Goal: Task Accomplishment & Management: Use online tool/utility

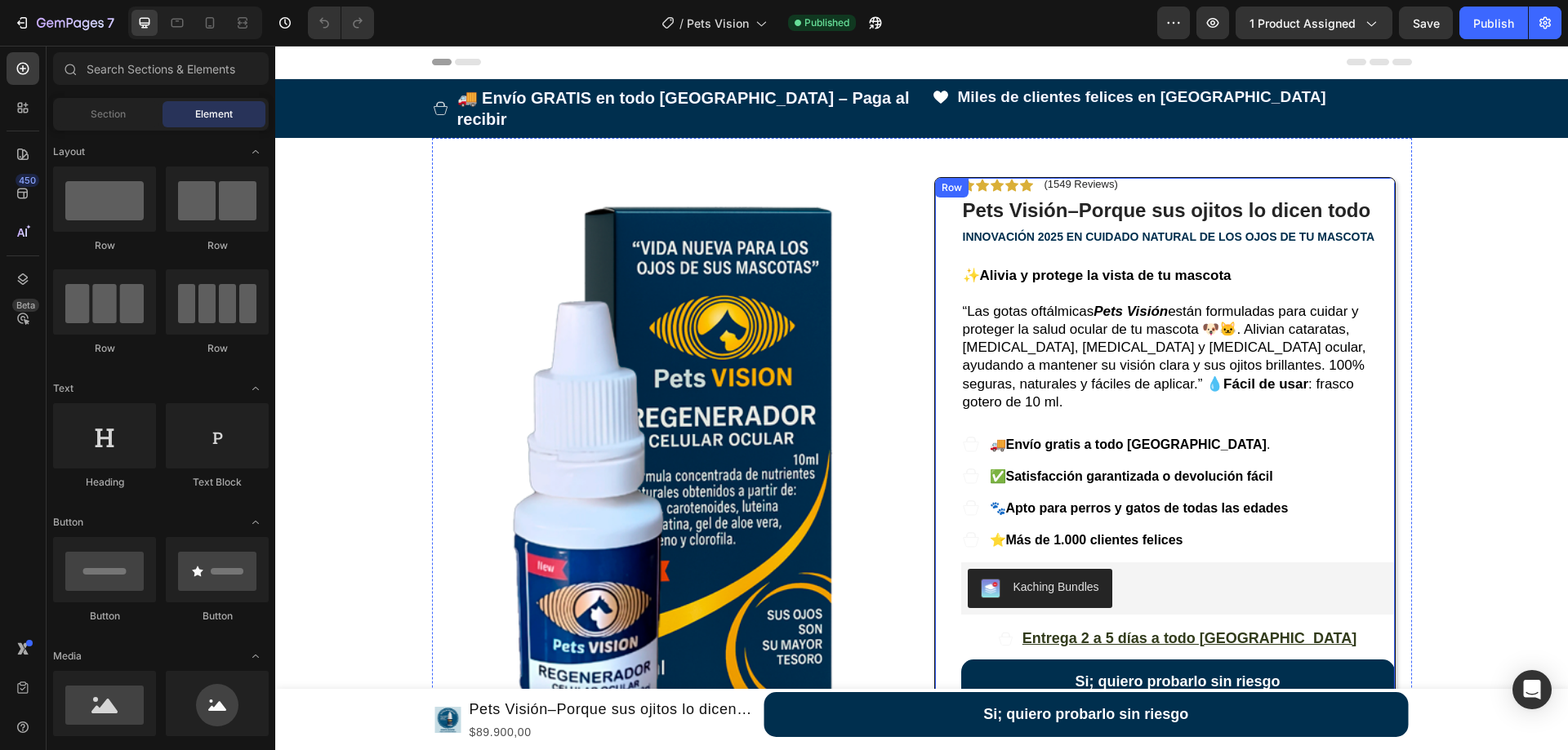
click at [1048, 659] on button "Si; quiero probarlo sin riesgo" at bounding box center [1178, 682] width 434 height 45
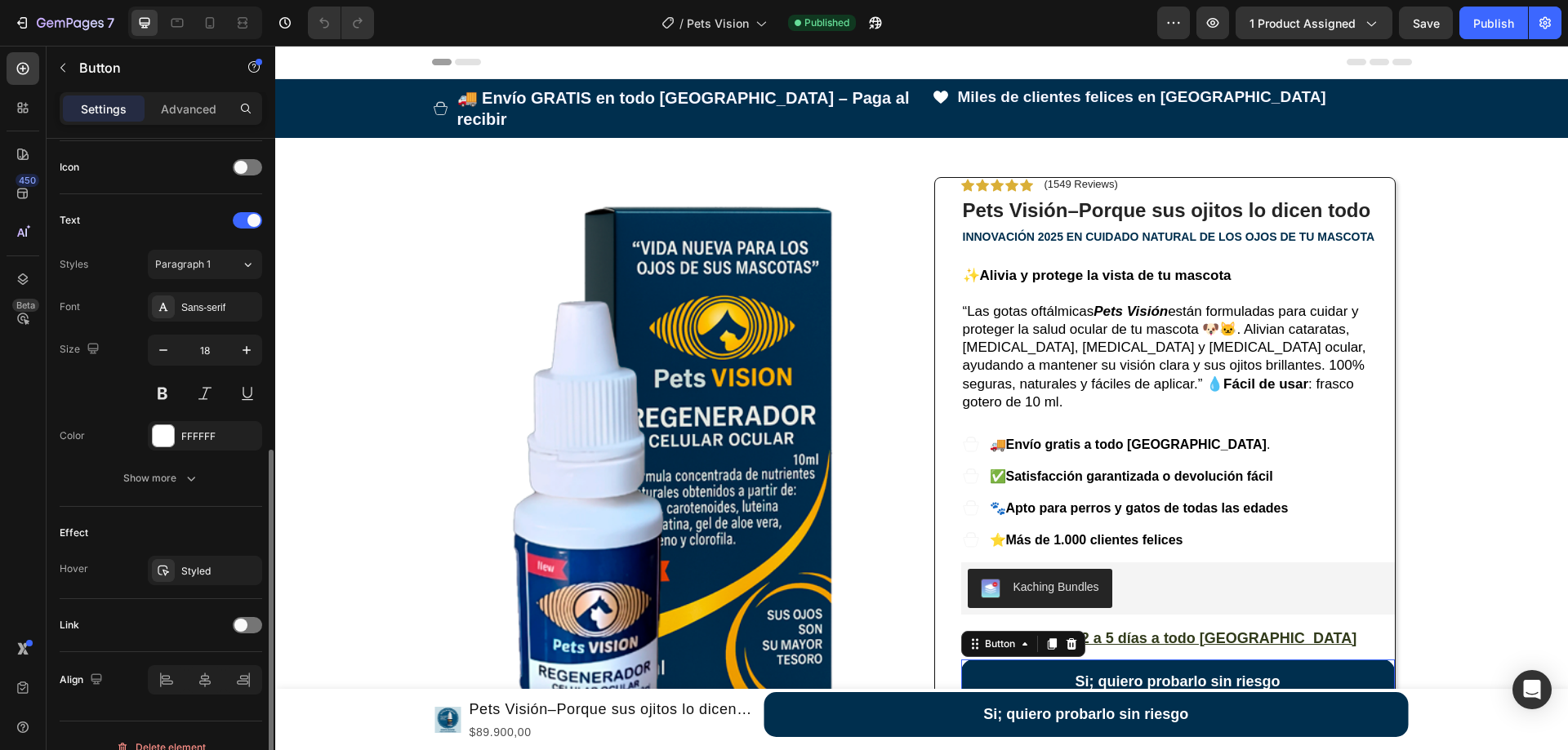
scroll to position [513, 0]
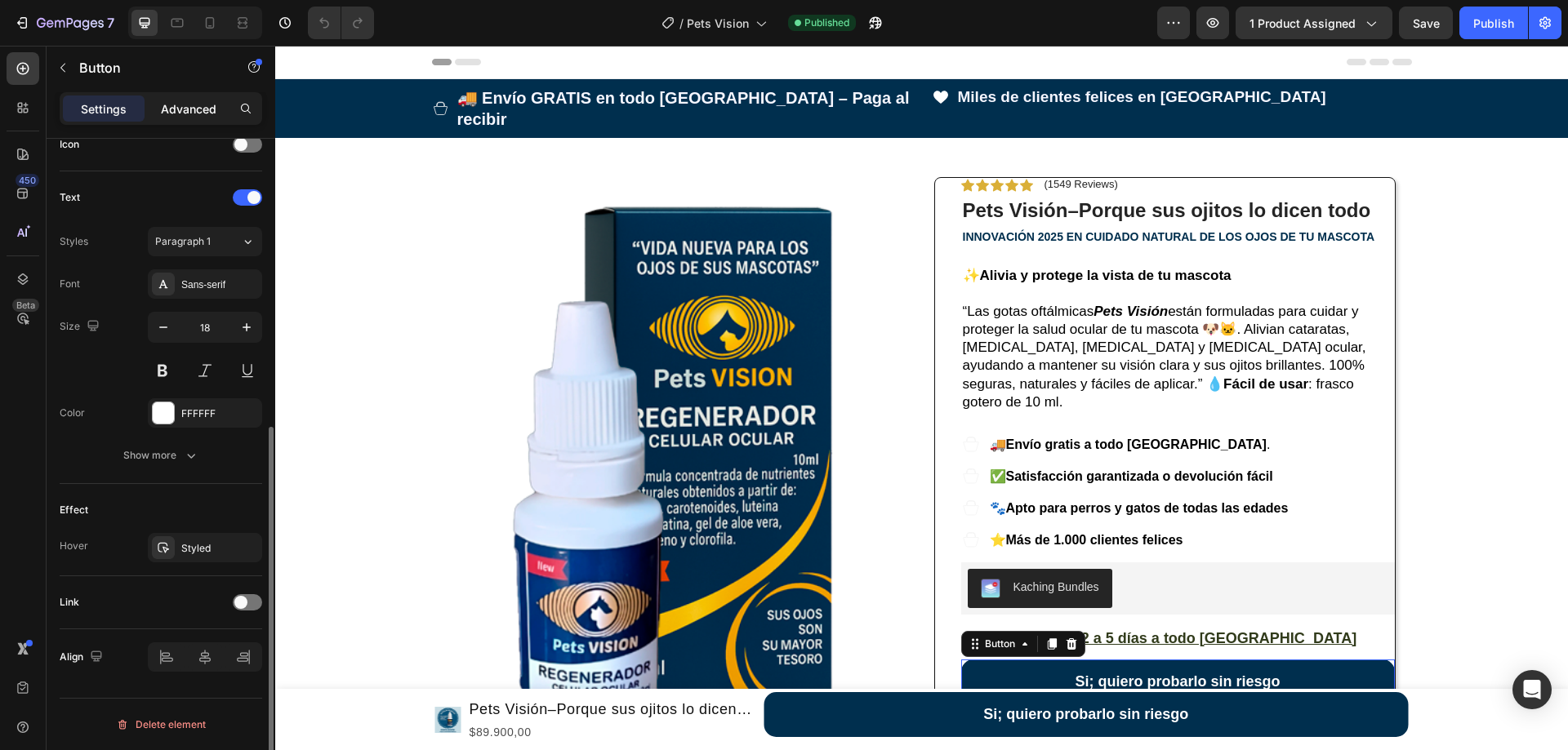
click at [181, 112] on p "Advanced" at bounding box center [188, 109] width 56 height 17
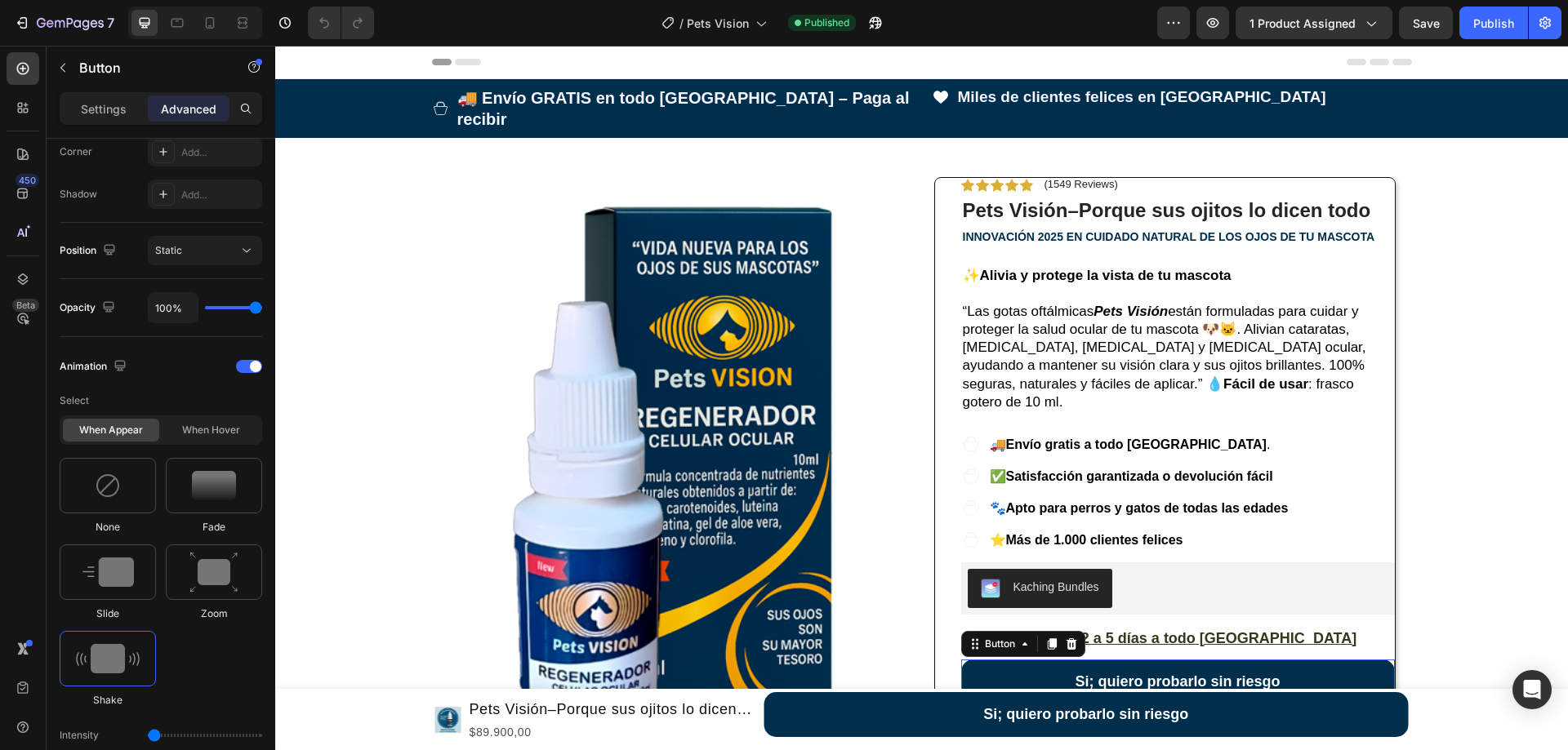
scroll to position [929, 0]
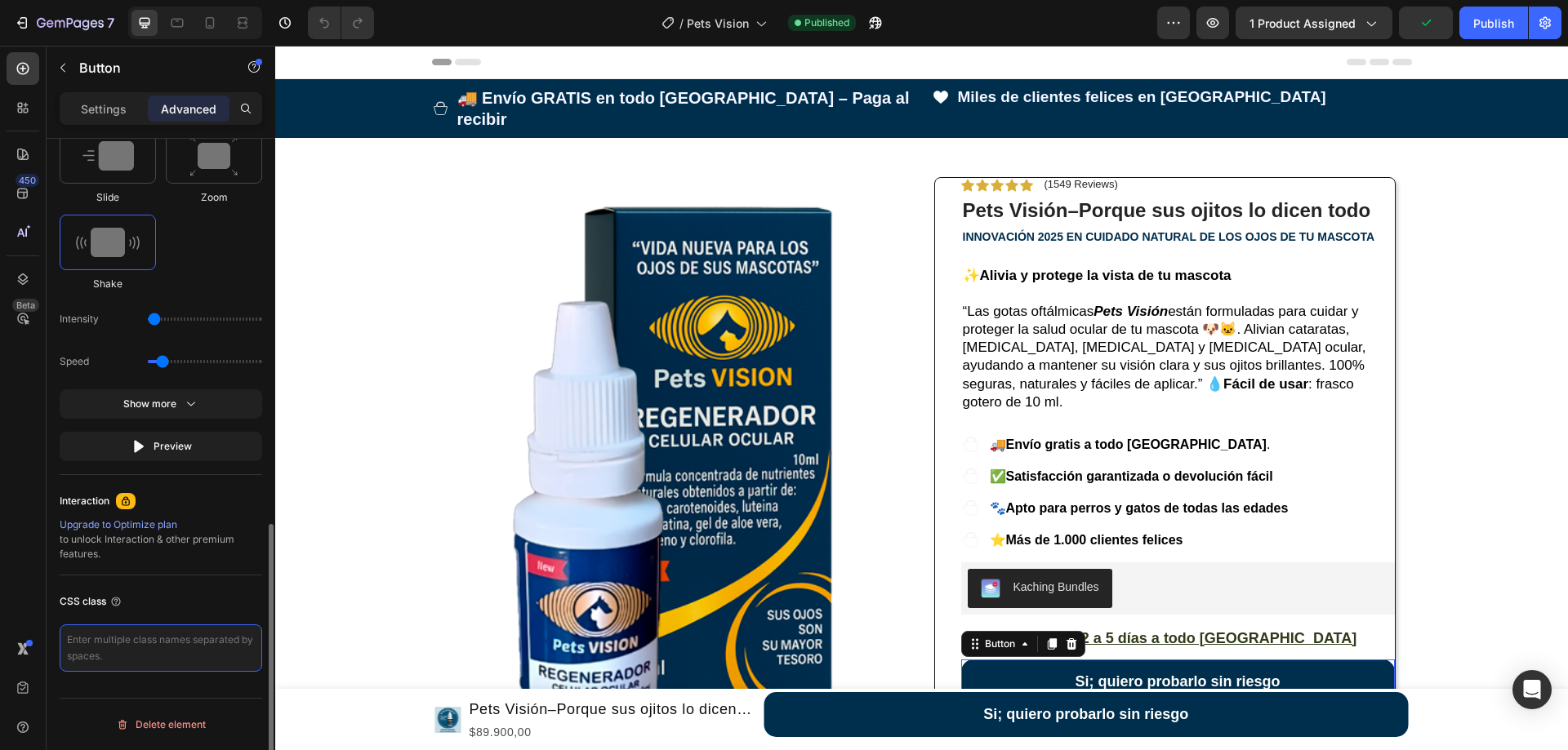
click at [184, 656] on textarea at bounding box center [161, 648] width 202 height 47
paste textarea "_rsi-cod-form-gempages-button-overwrite _rsi-cod-form-is-gempage"
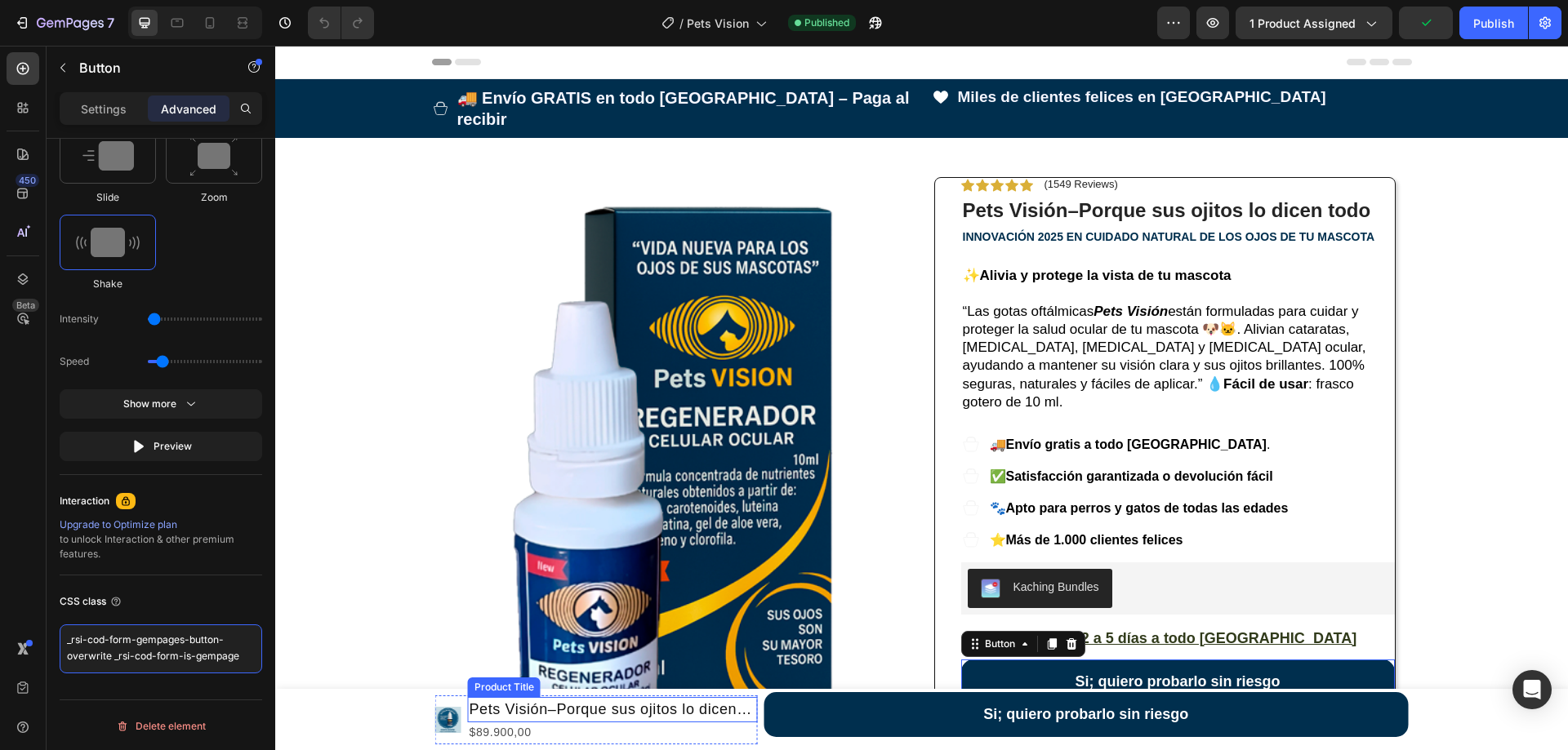
type textarea "_rsi-cod-form-gempages-button-overwrite _rsi-cod-form-is-gempage"
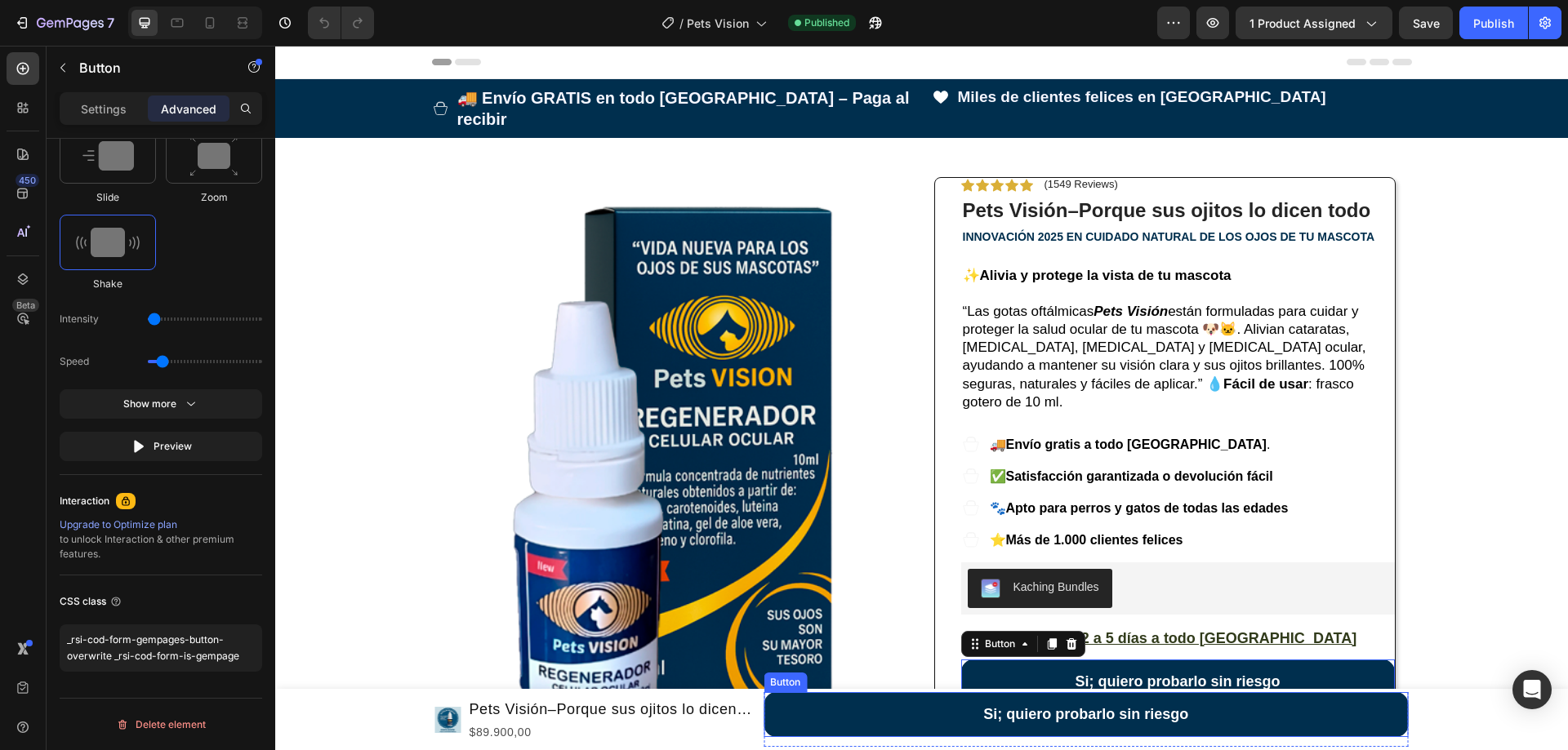
click at [790, 704] on button "Si; quiero probarlo sin riesgo" at bounding box center [1086, 715] width 645 height 45
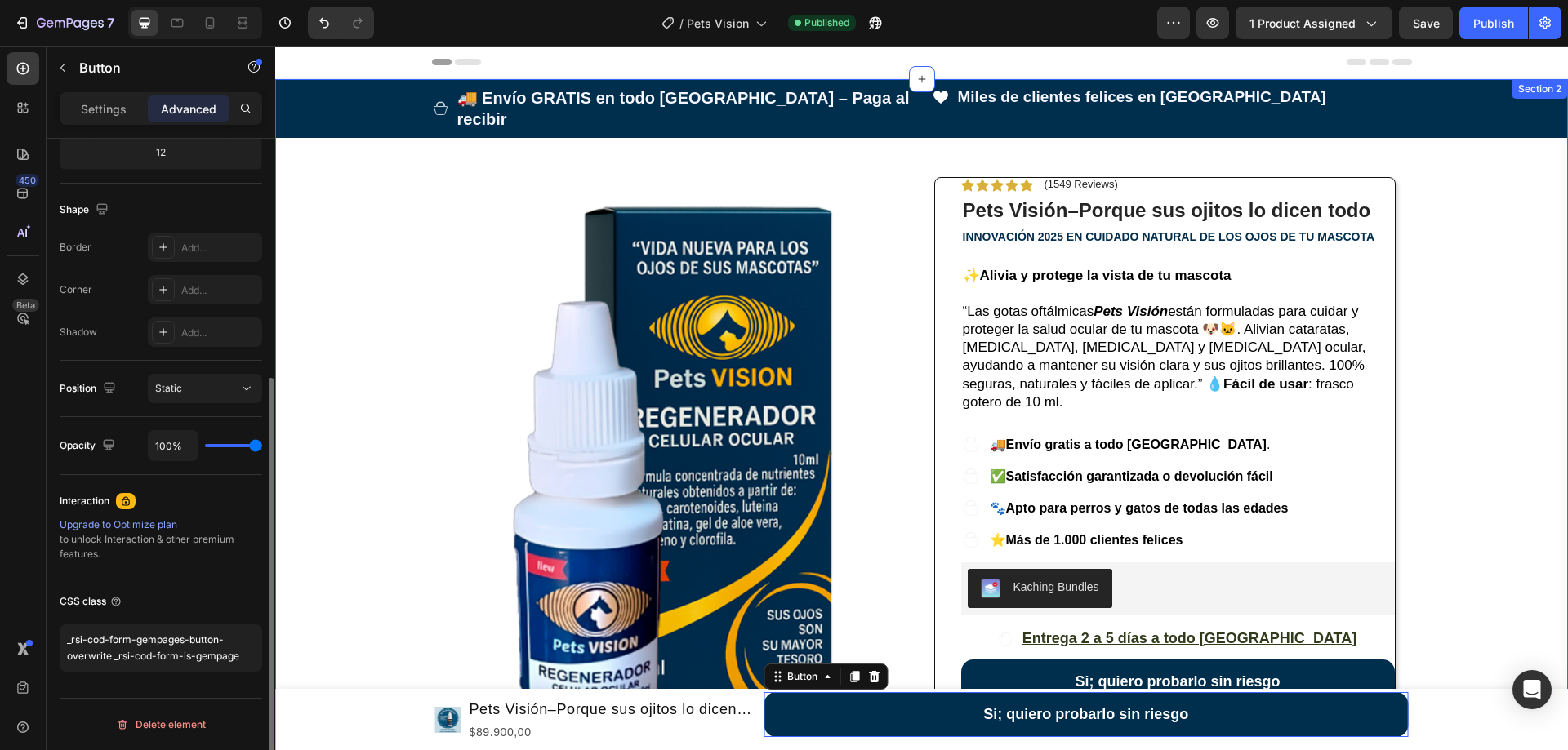
scroll to position [375, 0]
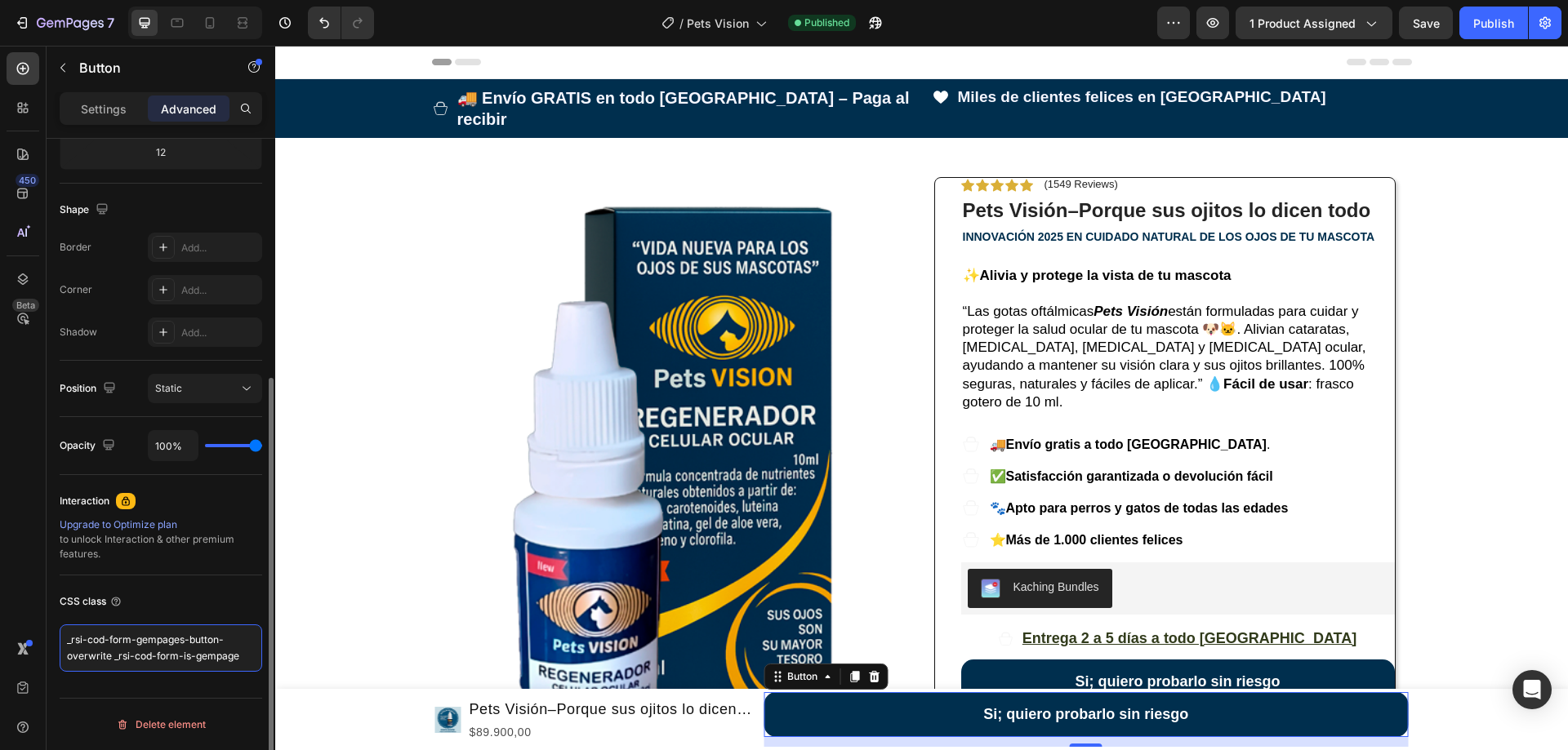
click at [162, 645] on textarea "_rsi-cod-form-gempages-button-overwrite _rsi-cod-form-is-gempage" at bounding box center [161, 648] width 202 height 47
type textarea "_rsi-cod-form-gempages-button-overwrite _rsi-cod-form-is-gempage"
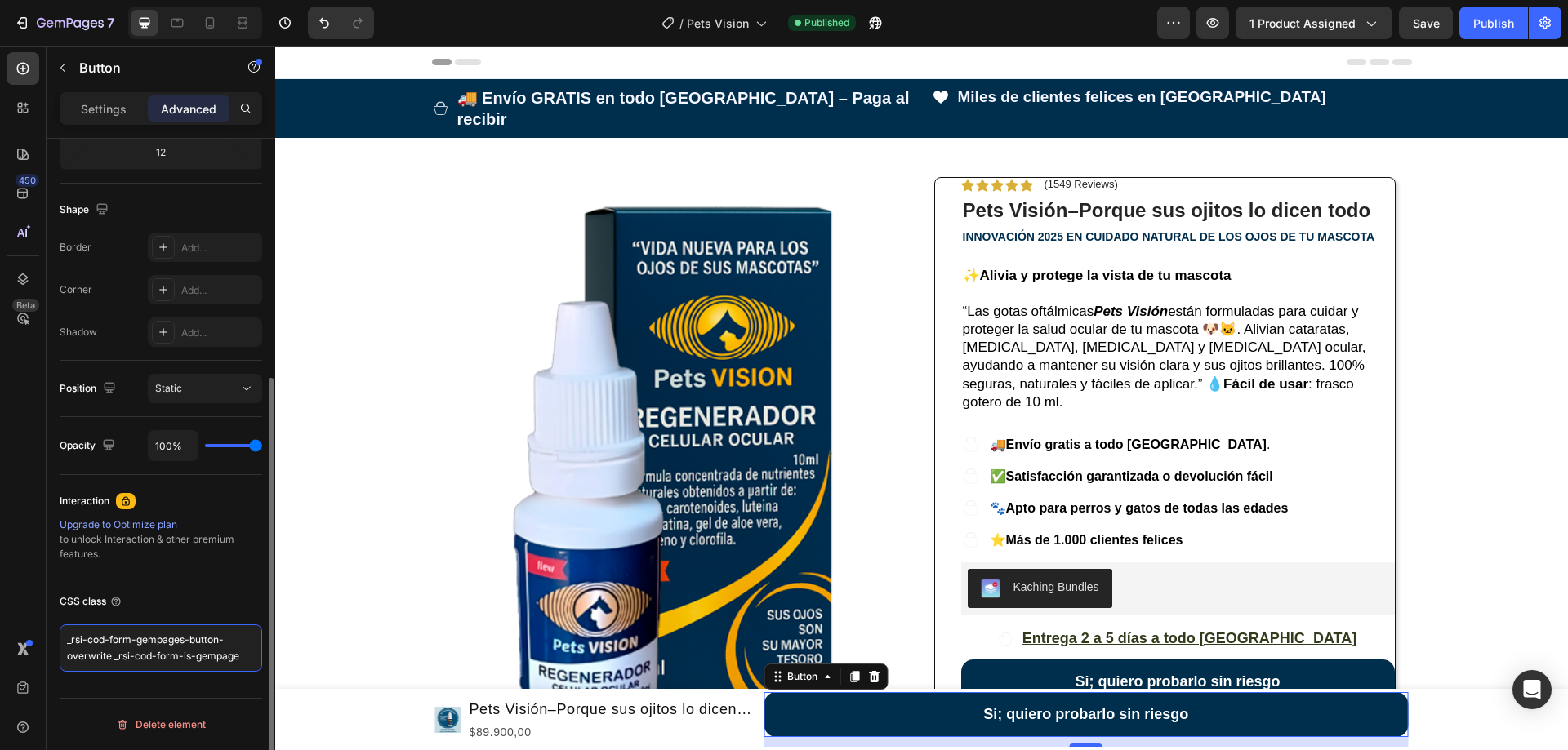
scroll to position [0, 0]
click at [995, 659] on button "Si; quiero probarlo sin riesgo" at bounding box center [1178, 682] width 434 height 45
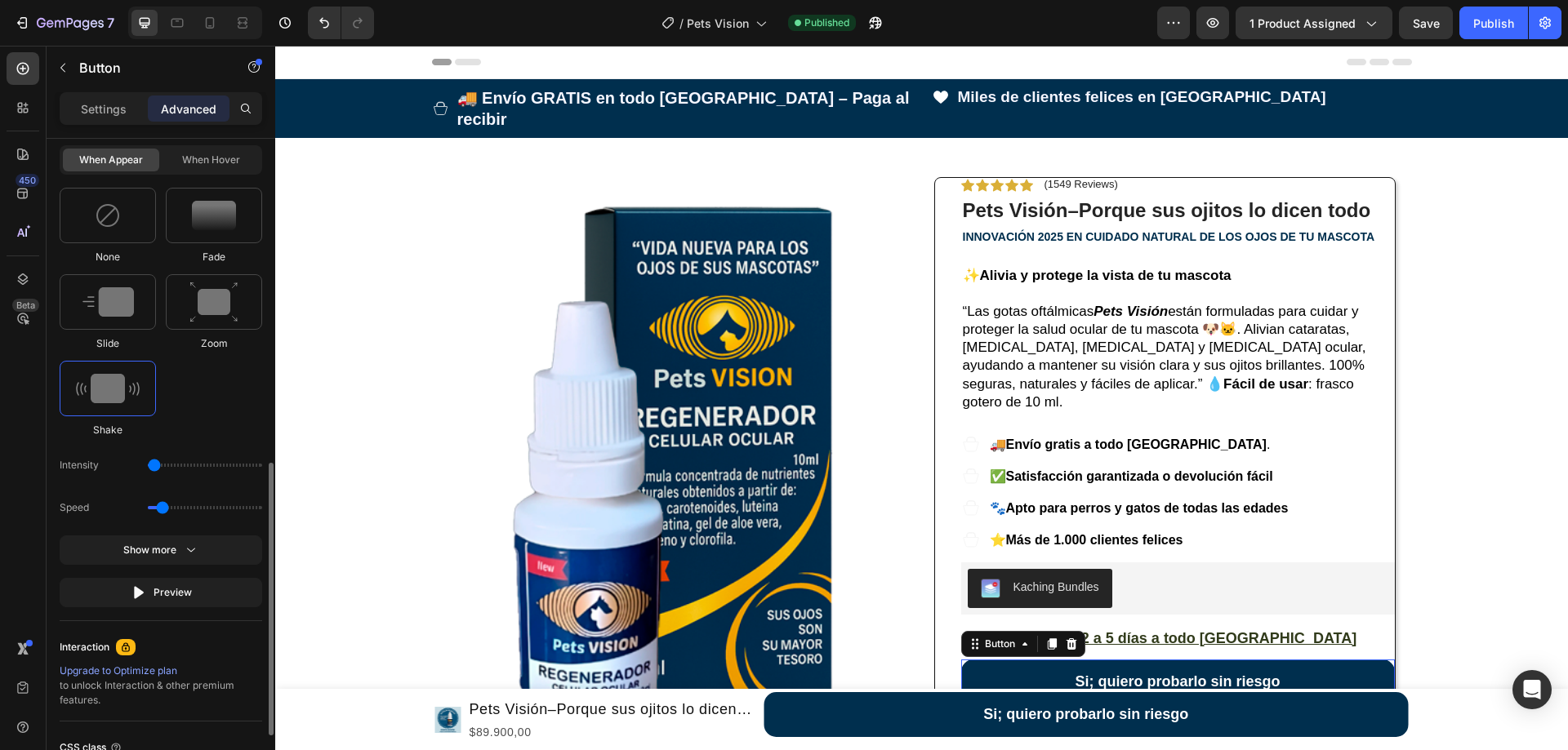
scroll to position [929, 0]
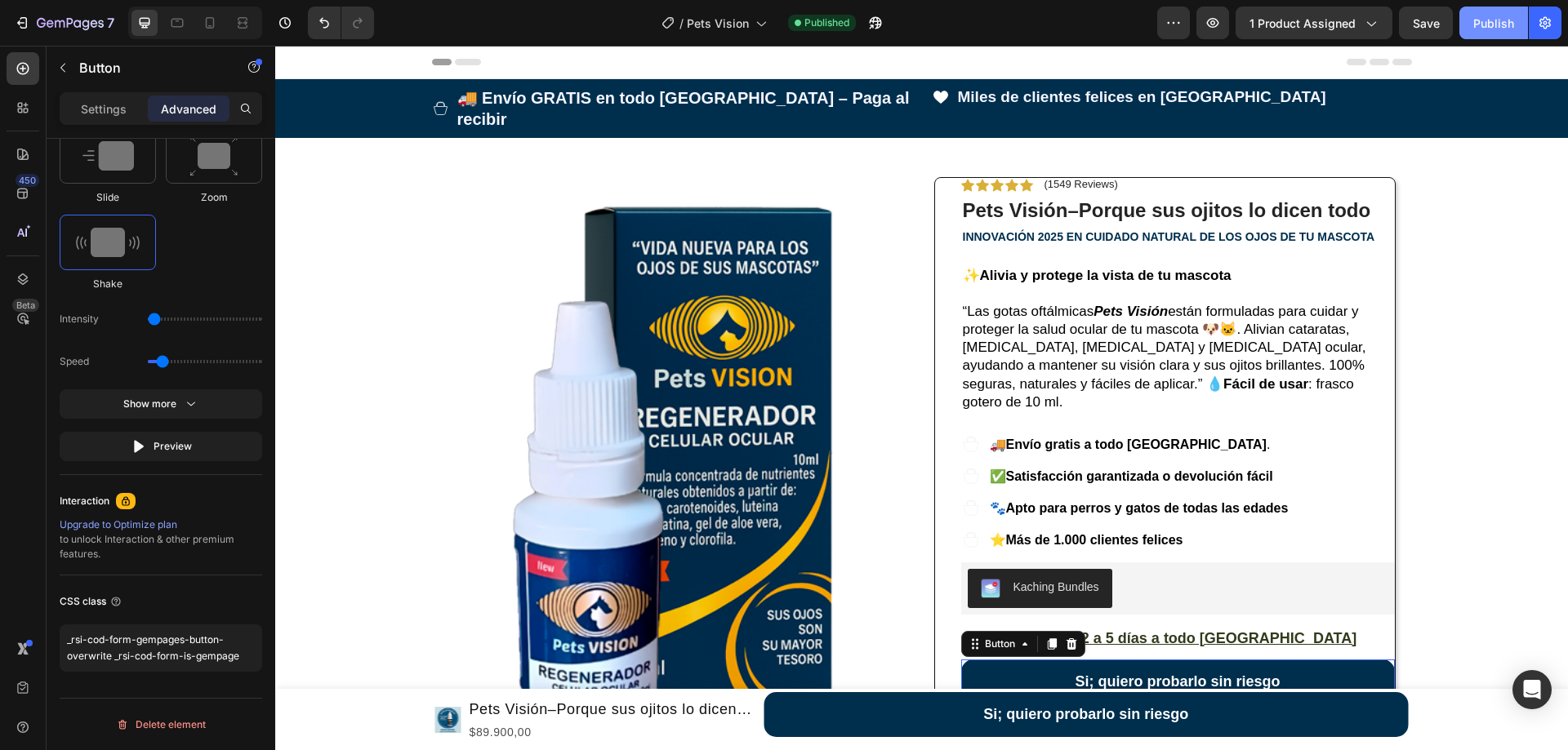
click at [1501, 15] on div "Publish" at bounding box center [1493, 24] width 41 height 17
click at [887, 27] on button "button" at bounding box center [875, 23] width 33 height 33
